Goal: Information Seeking & Learning: Learn about a topic

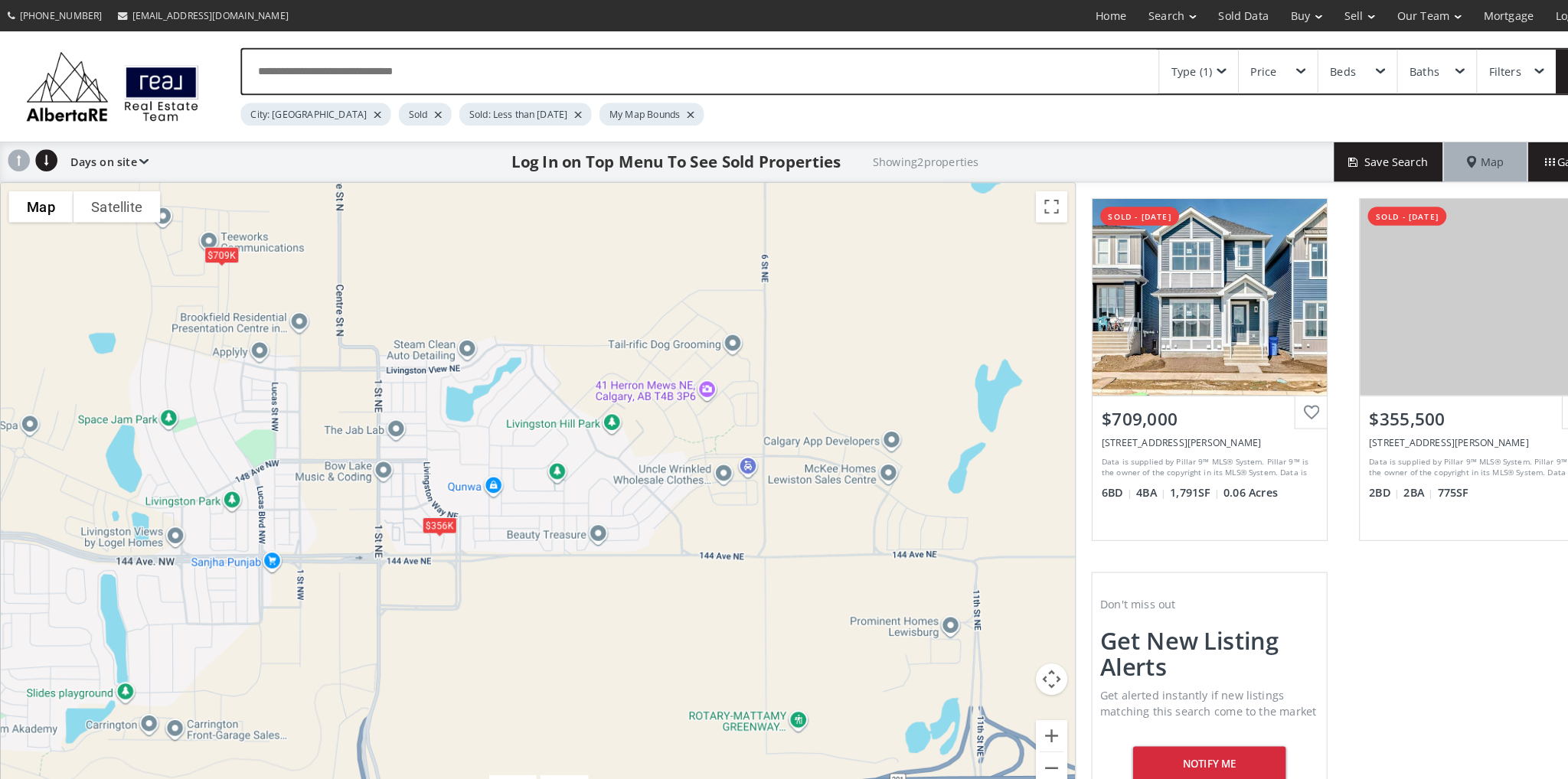
click at [476, 757] on div "Clear" at bounding box center [499, 764] width 46 height 15
